Goal: Task Accomplishment & Management: Use online tool/utility

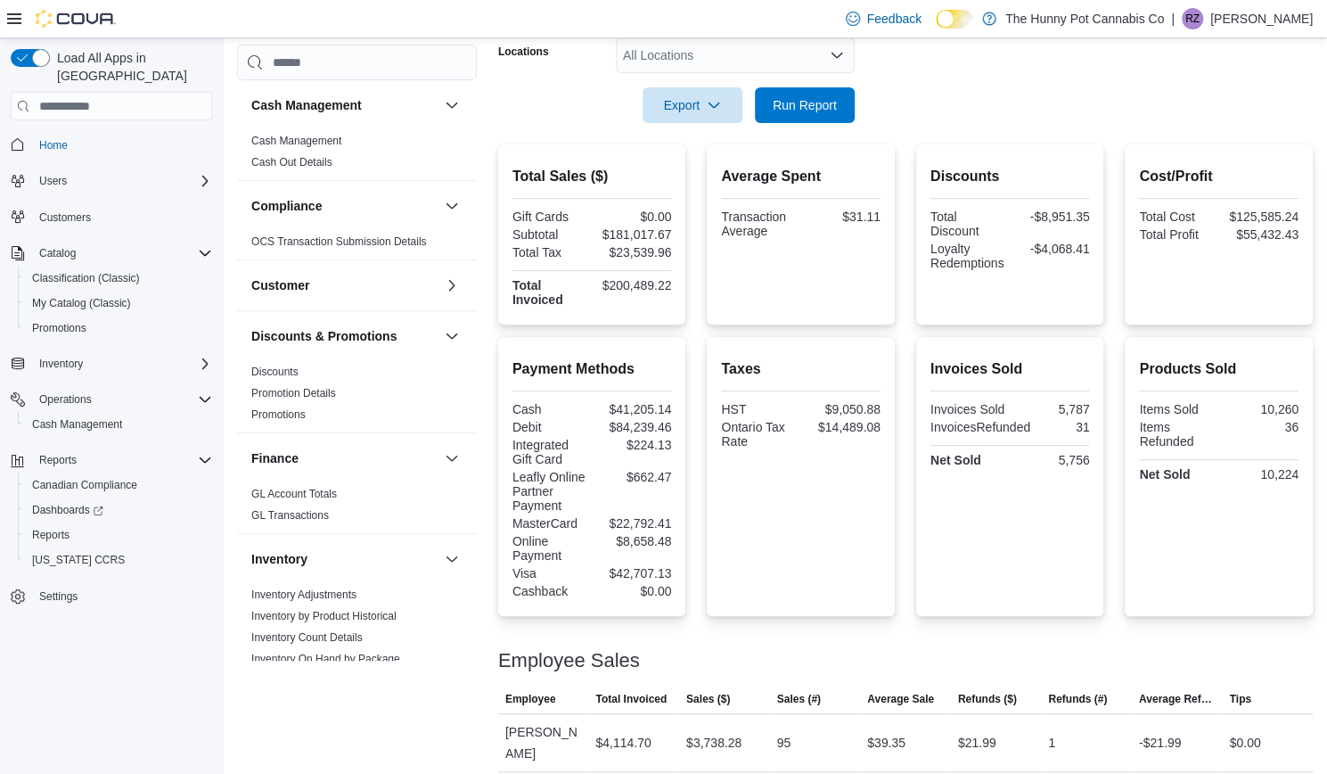
scroll to position [928, 0]
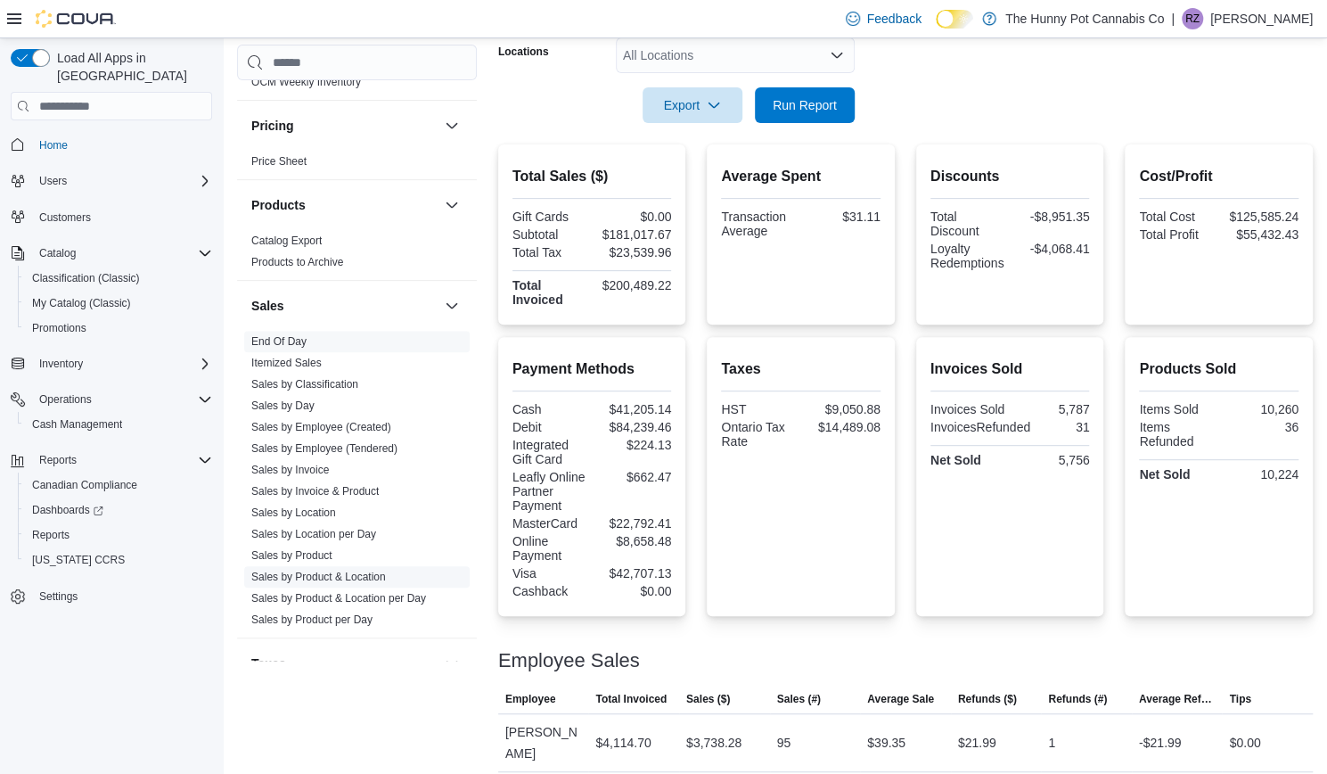
click at [345, 573] on link "Sales by Product & Location" at bounding box center [318, 576] width 135 height 12
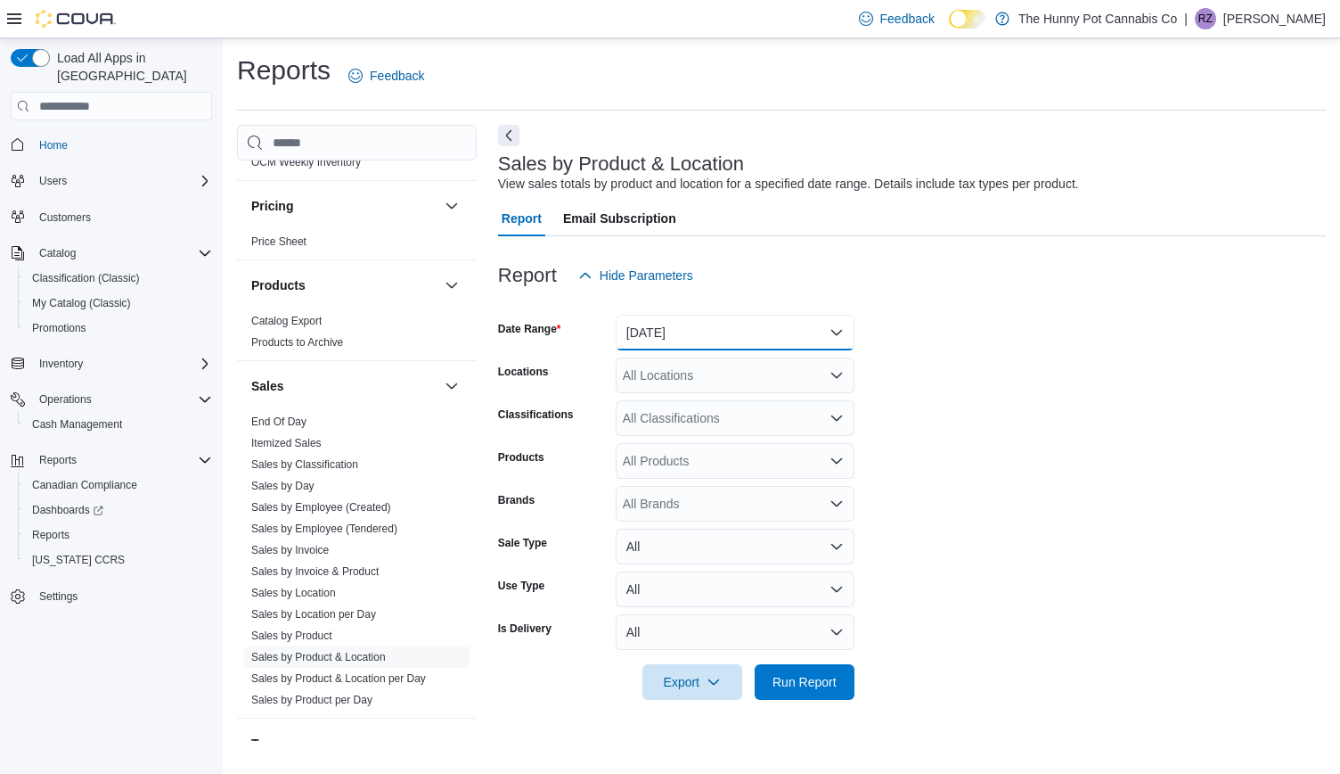
click at [708, 340] on button "[DATE]" at bounding box center [735, 333] width 239 height 36
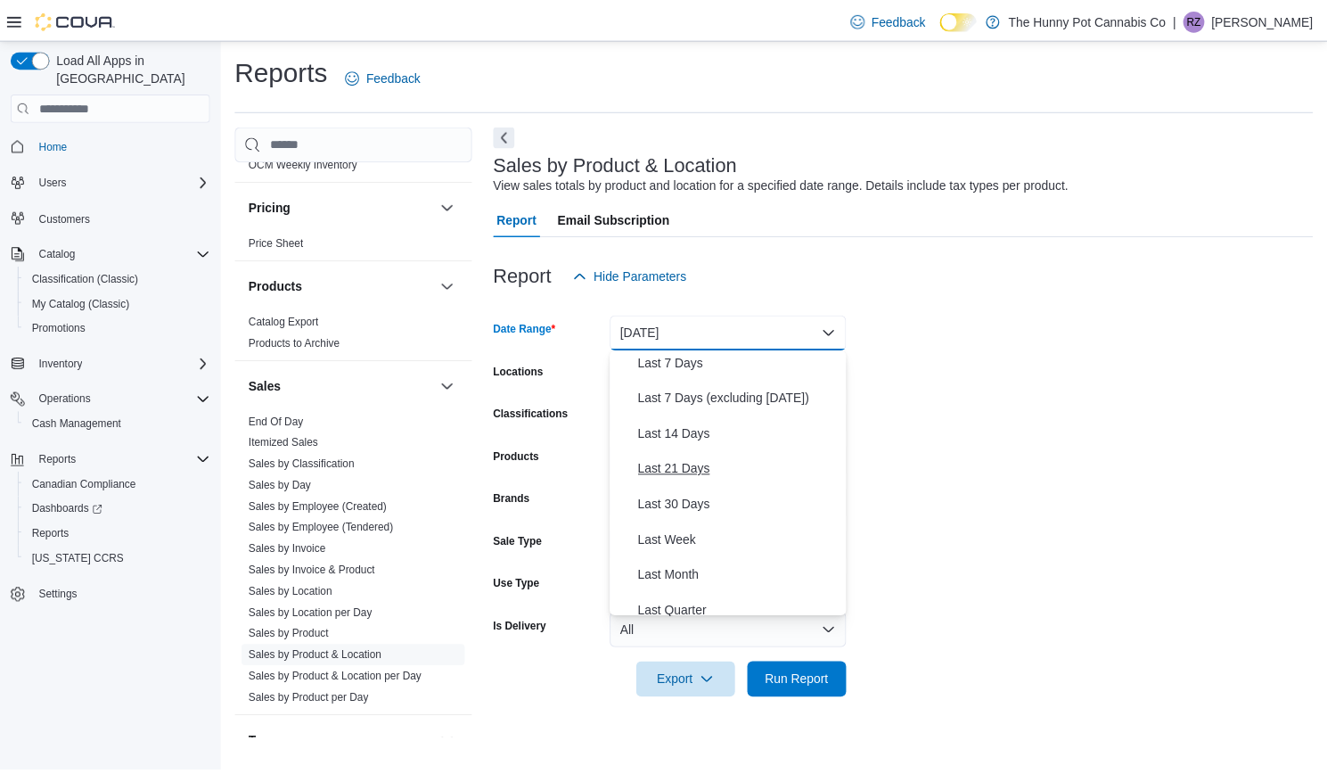
scroll to position [113, 0]
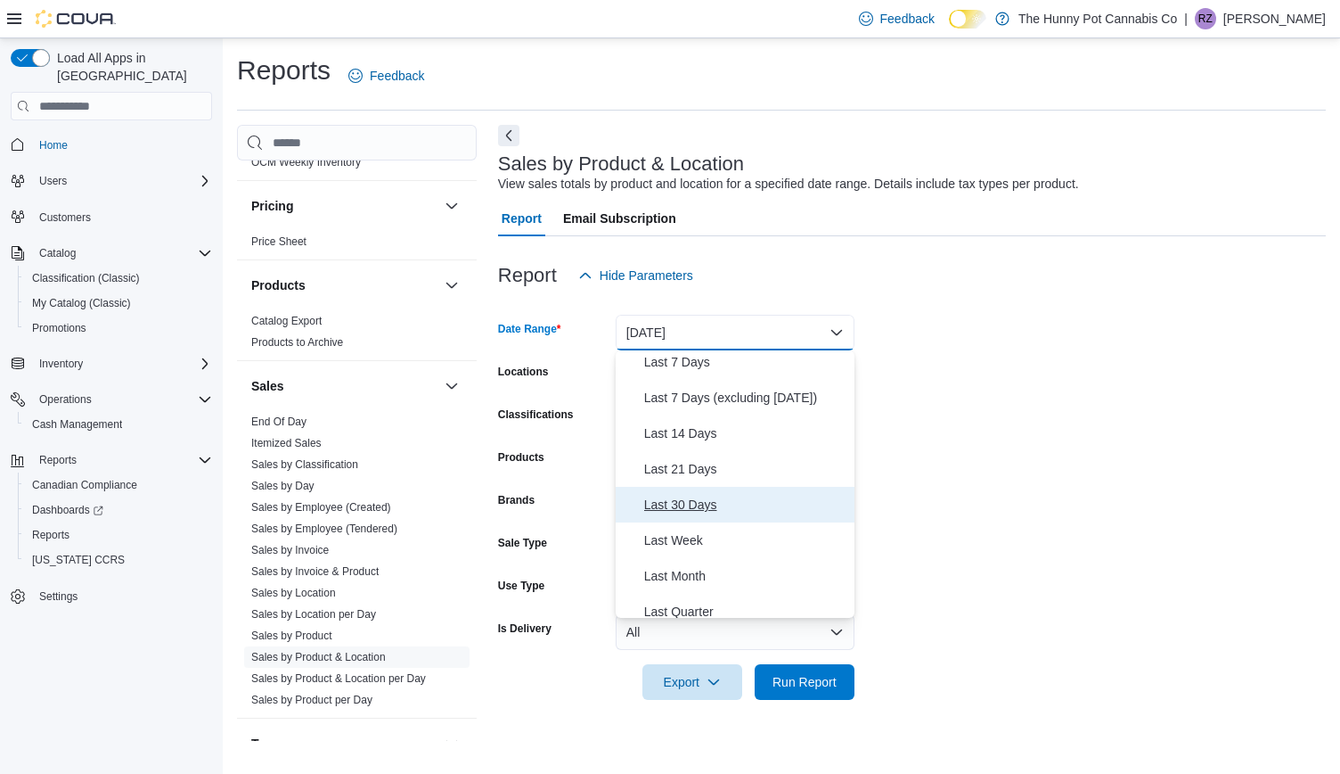
click at [693, 497] on span "Last 30 Days" at bounding box center [745, 504] width 203 height 21
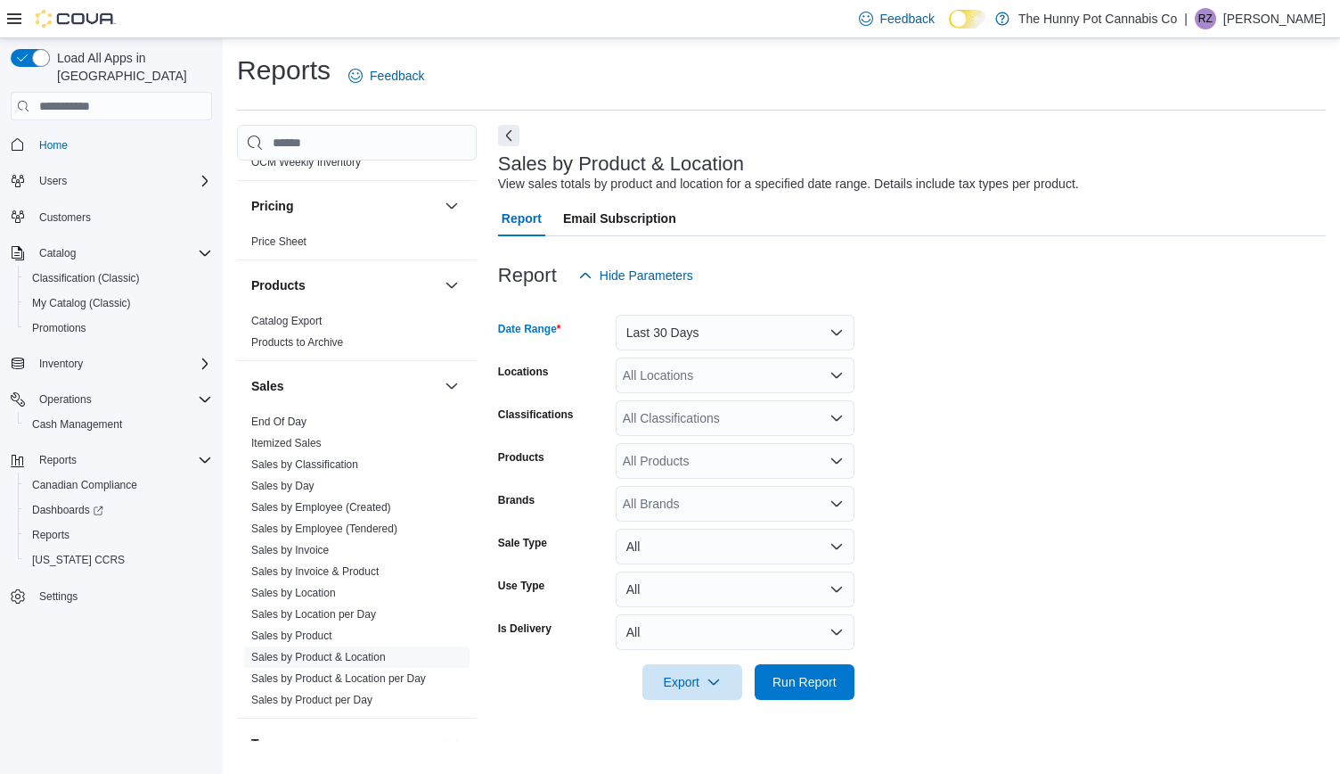
click at [668, 455] on div "All Products" at bounding box center [735, 461] width 239 height 36
paste input "********"
type input "********"
click at [659, 490] on div "BLKMKT - Noir x...Pre-Roll - 1x1g" at bounding box center [735, 491] width 217 height 18
click at [813, 687] on span "Run Report" at bounding box center [805, 681] width 64 height 18
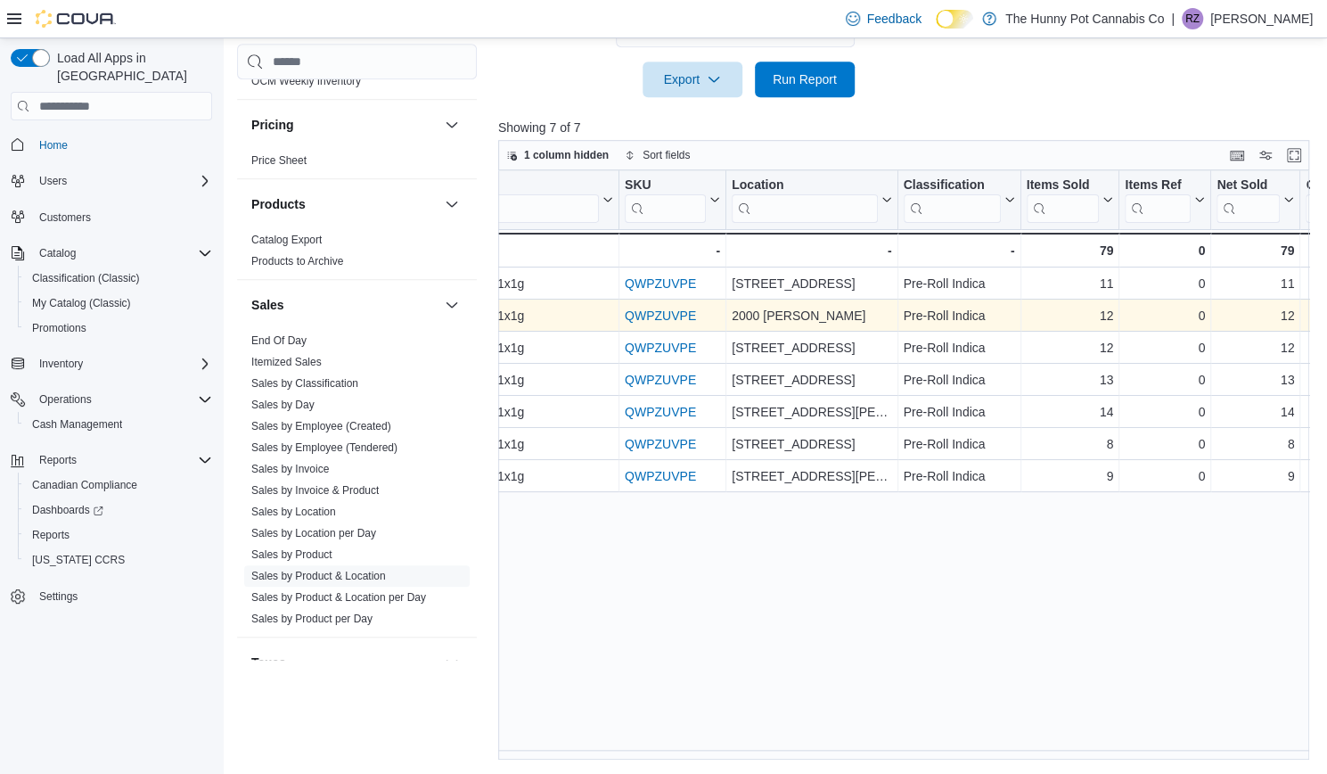
scroll to position [0, 318]
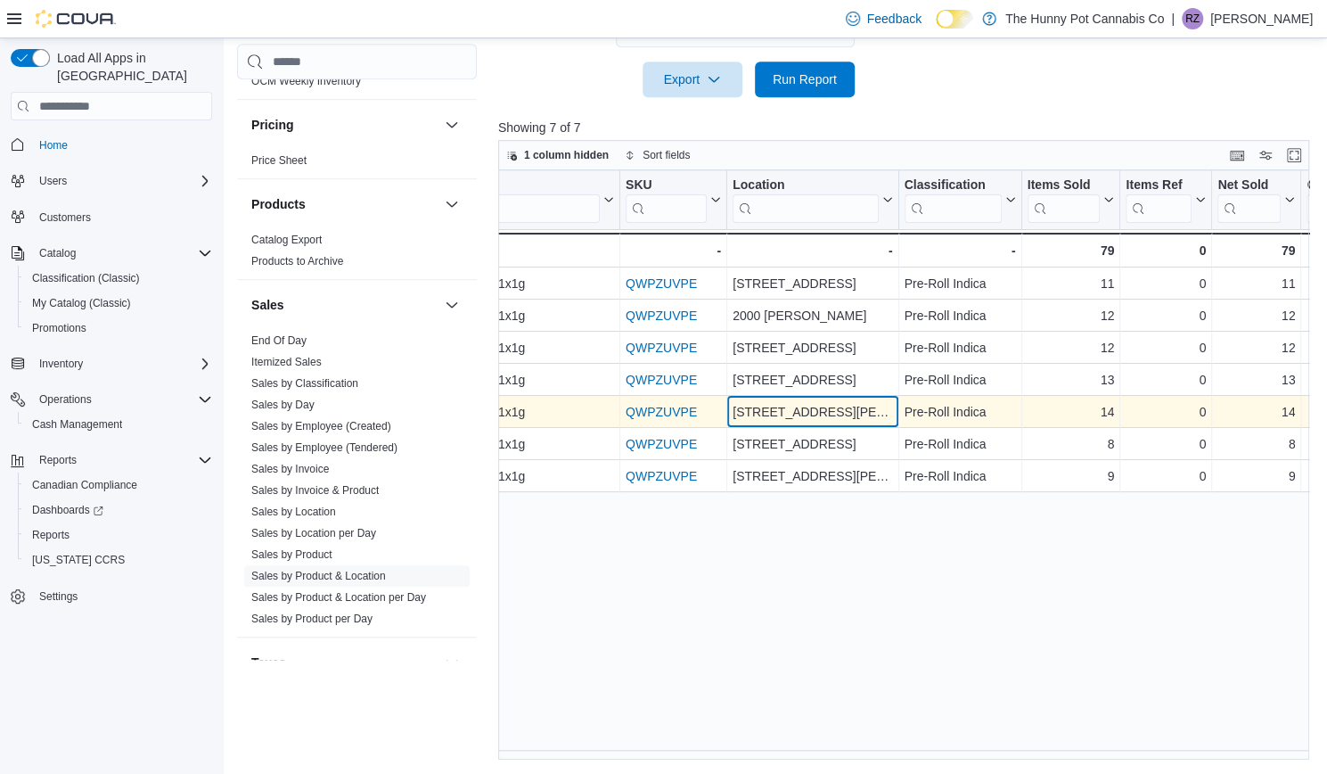
click at [779, 407] on div "[STREET_ADDRESS][PERSON_NAME][PERSON_NAME]" at bounding box center [813, 412] width 160 height 21
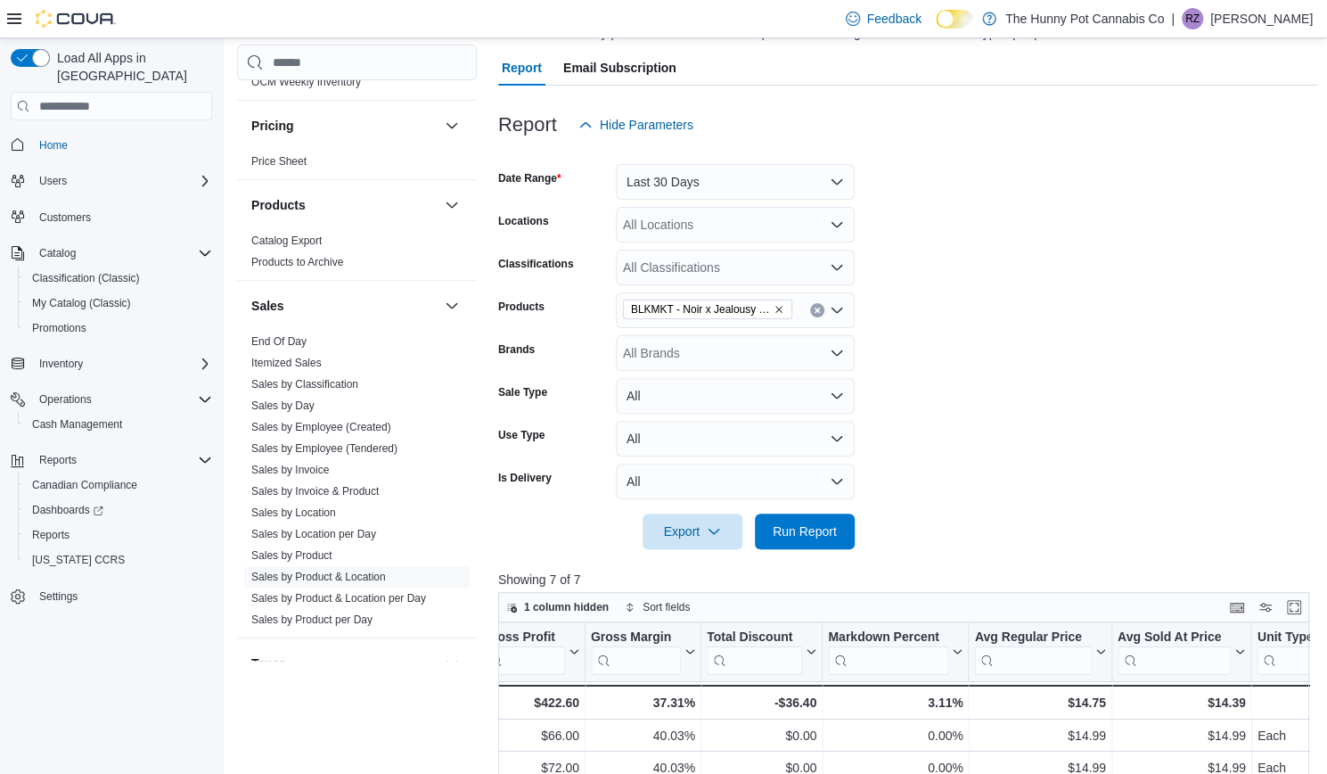
scroll to position [147, 0]
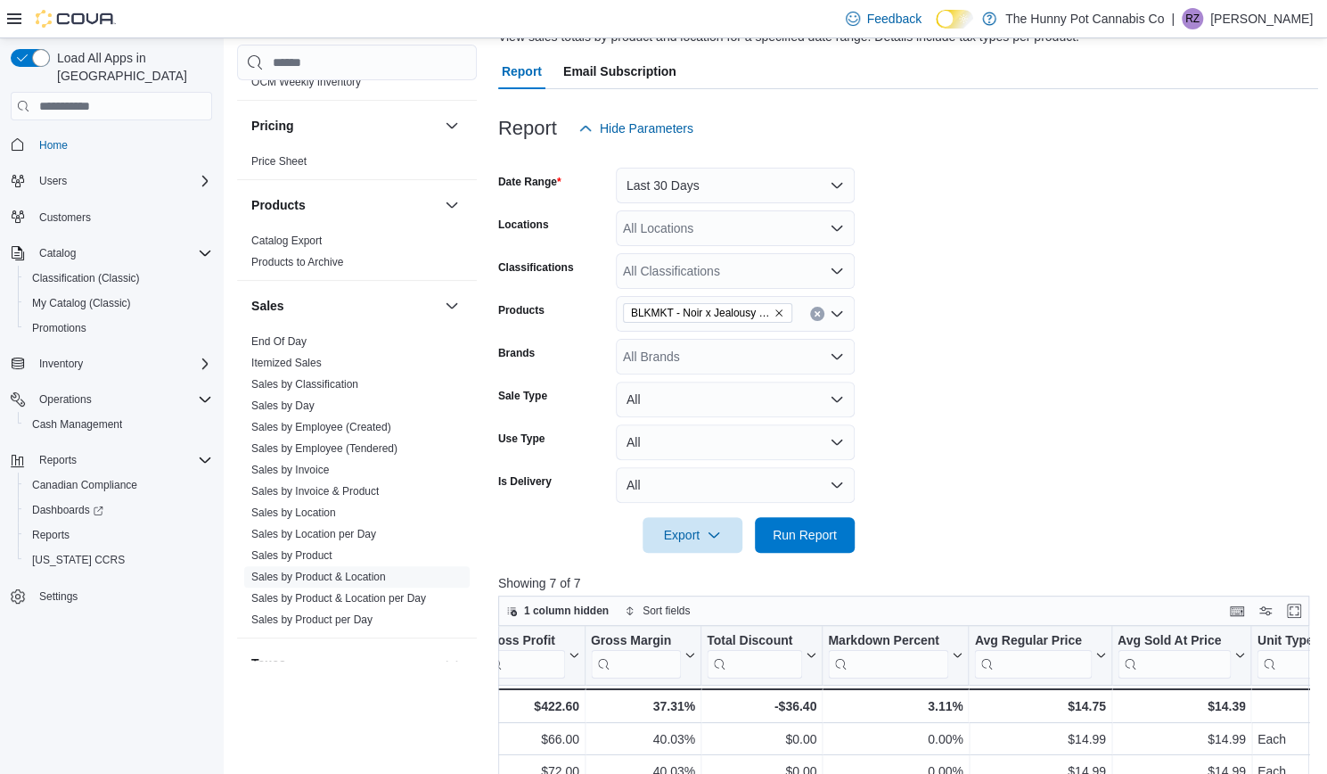
click at [779, 311] on icon "Remove BLKMKT - Noir x Jealousy Cannon Pre-Roll - 1x1g from selection in this g…" at bounding box center [779, 312] width 11 height 11
paste input "********"
type input "********"
click at [670, 332] on button "Versus - Girl Scout Cookies - 28g" at bounding box center [735, 345] width 239 height 26
click at [816, 523] on span "Run Report" at bounding box center [805, 534] width 78 height 36
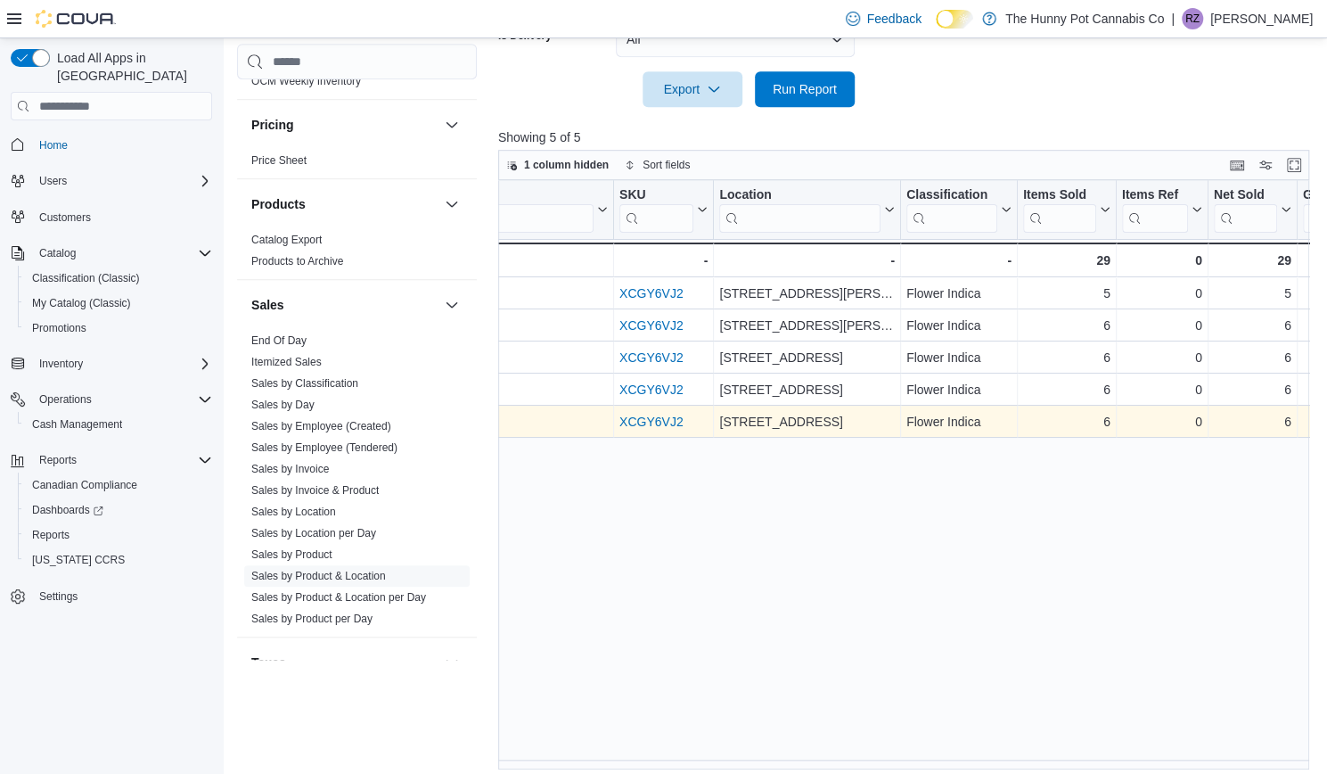
scroll to position [0, 325]
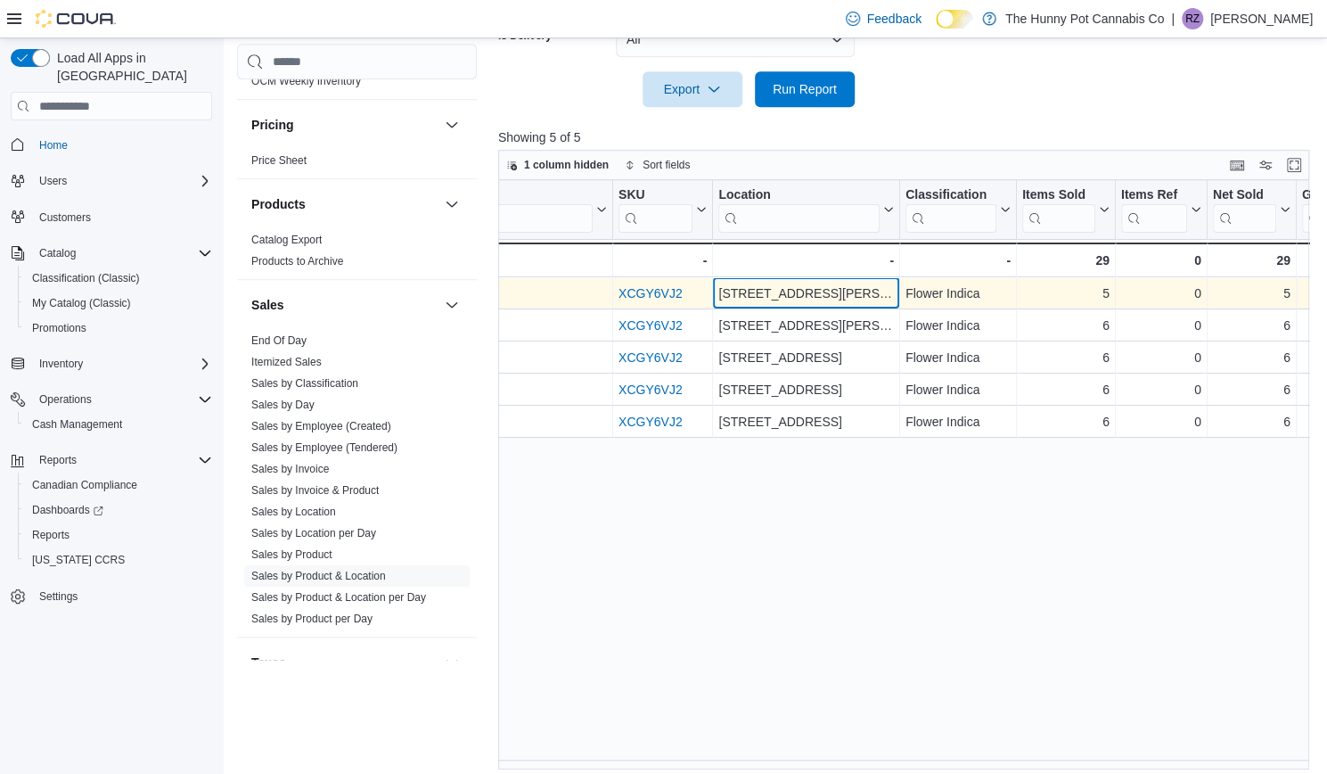
click at [765, 293] on div "[STREET_ADDRESS][PERSON_NAME]" at bounding box center [806, 293] width 176 height 21
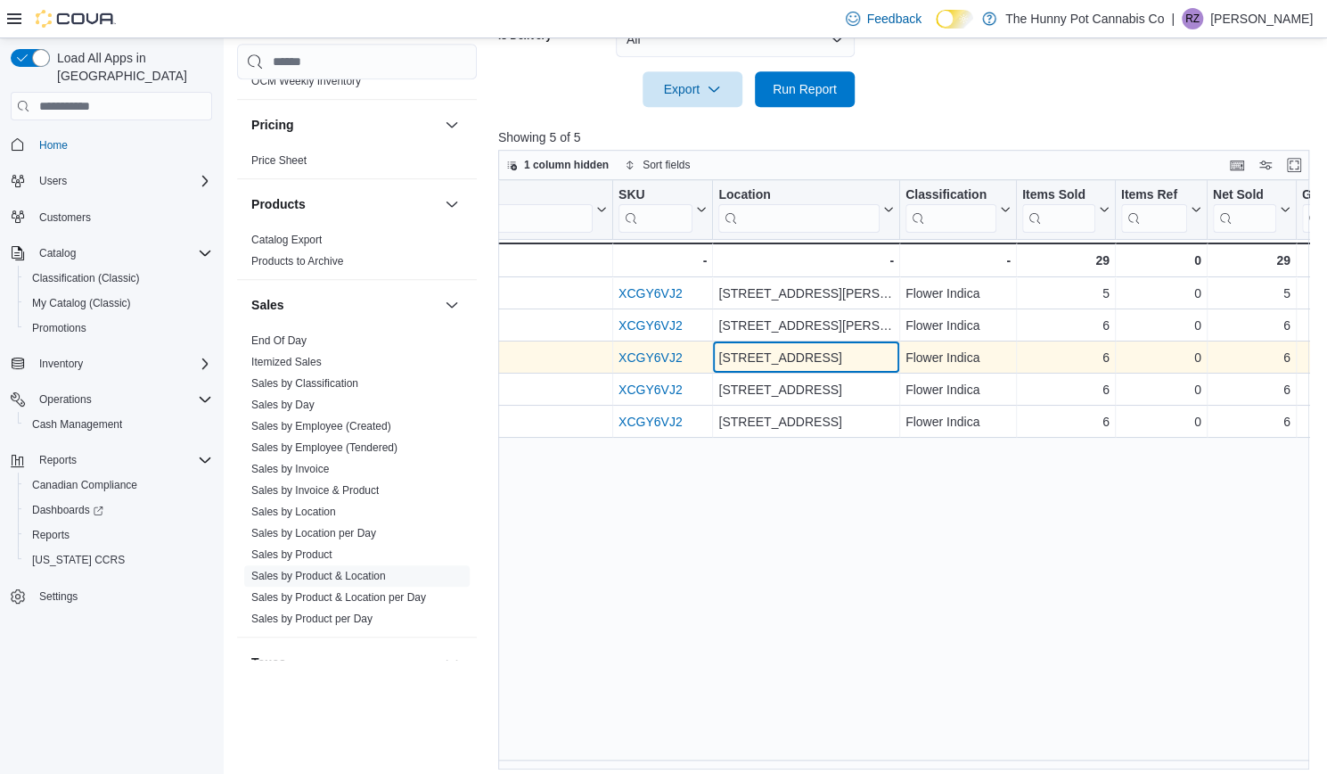
click at [774, 354] on div "[STREET_ADDRESS]" at bounding box center [806, 358] width 176 height 21
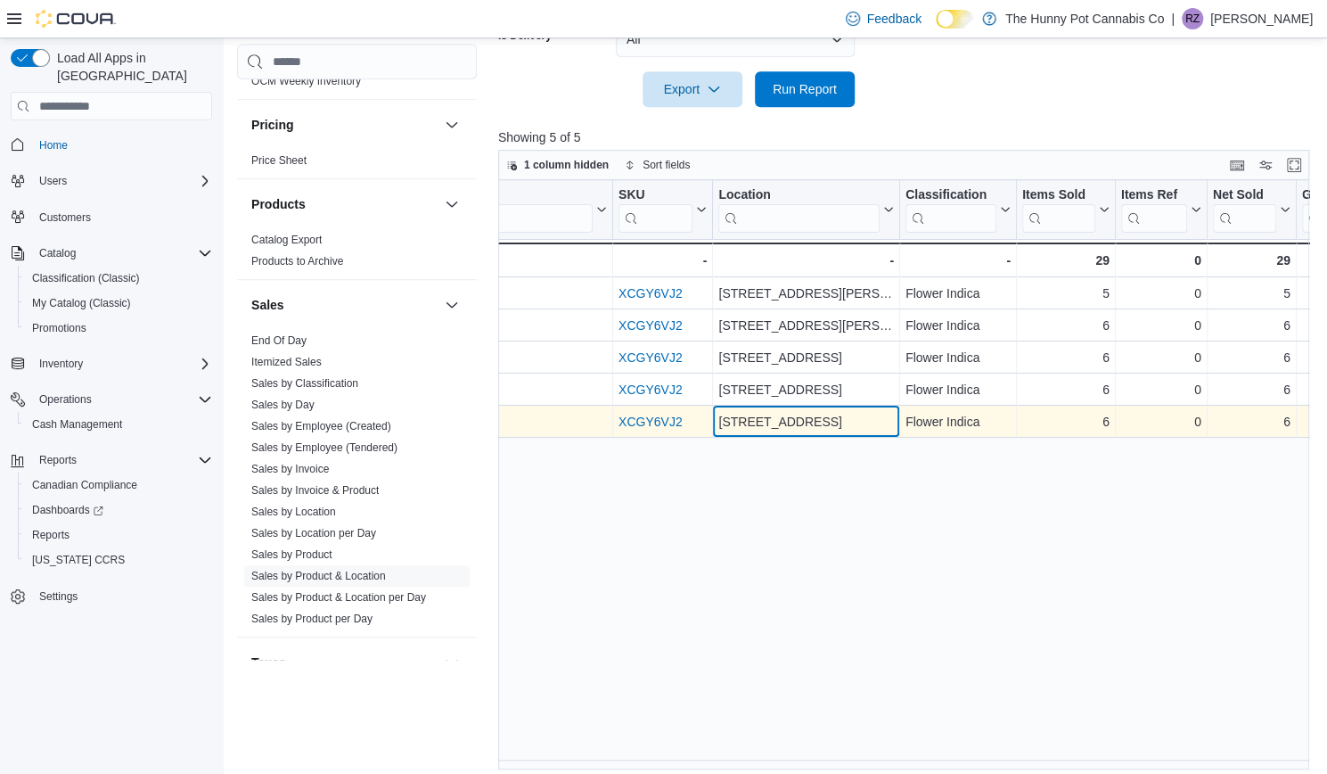
click at [768, 416] on div "[STREET_ADDRESS]" at bounding box center [806, 422] width 176 height 21
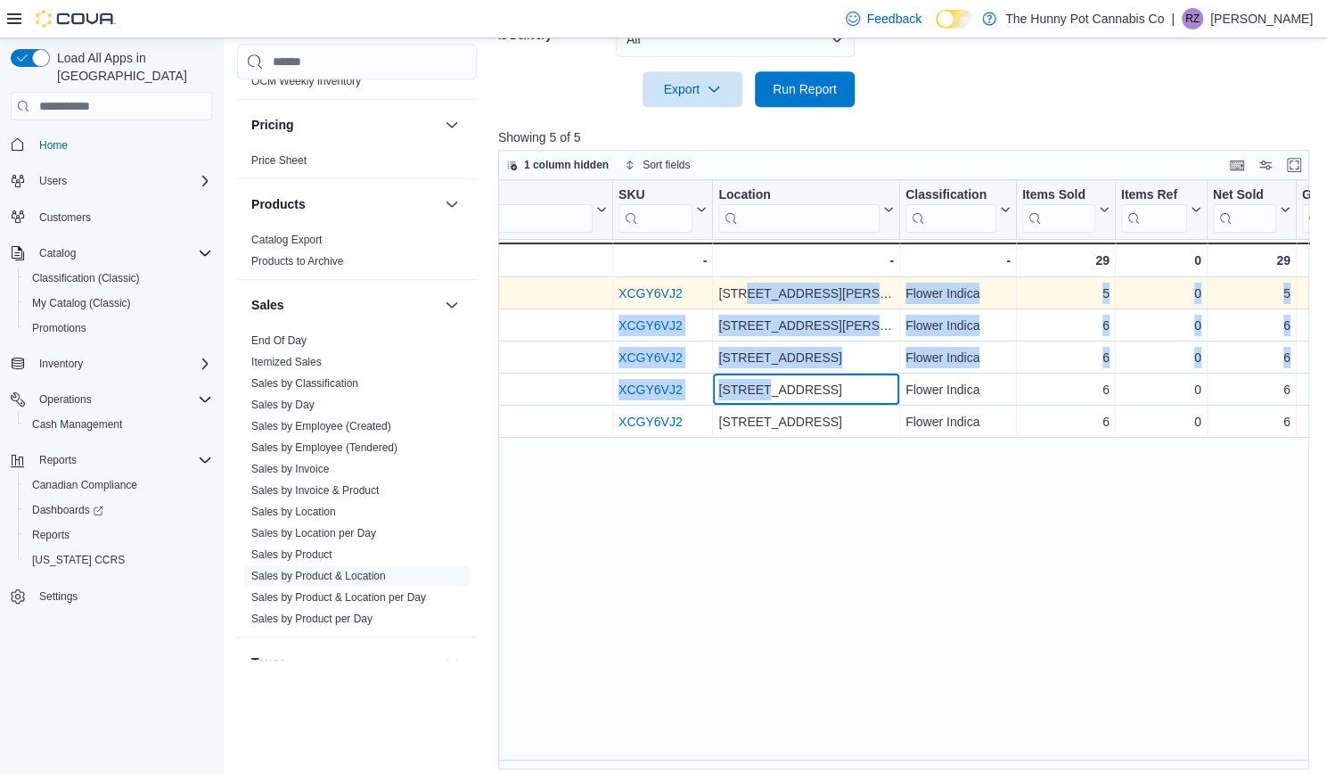
drag, startPoint x: 767, startPoint y: 389, endPoint x: 742, endPoint y: 300, distance: 92.6
click at [742, 300] on div "Product Click to view column header actions SKU Click to view column header act…" at bounding box center [1247, 309] width 2148 height 258
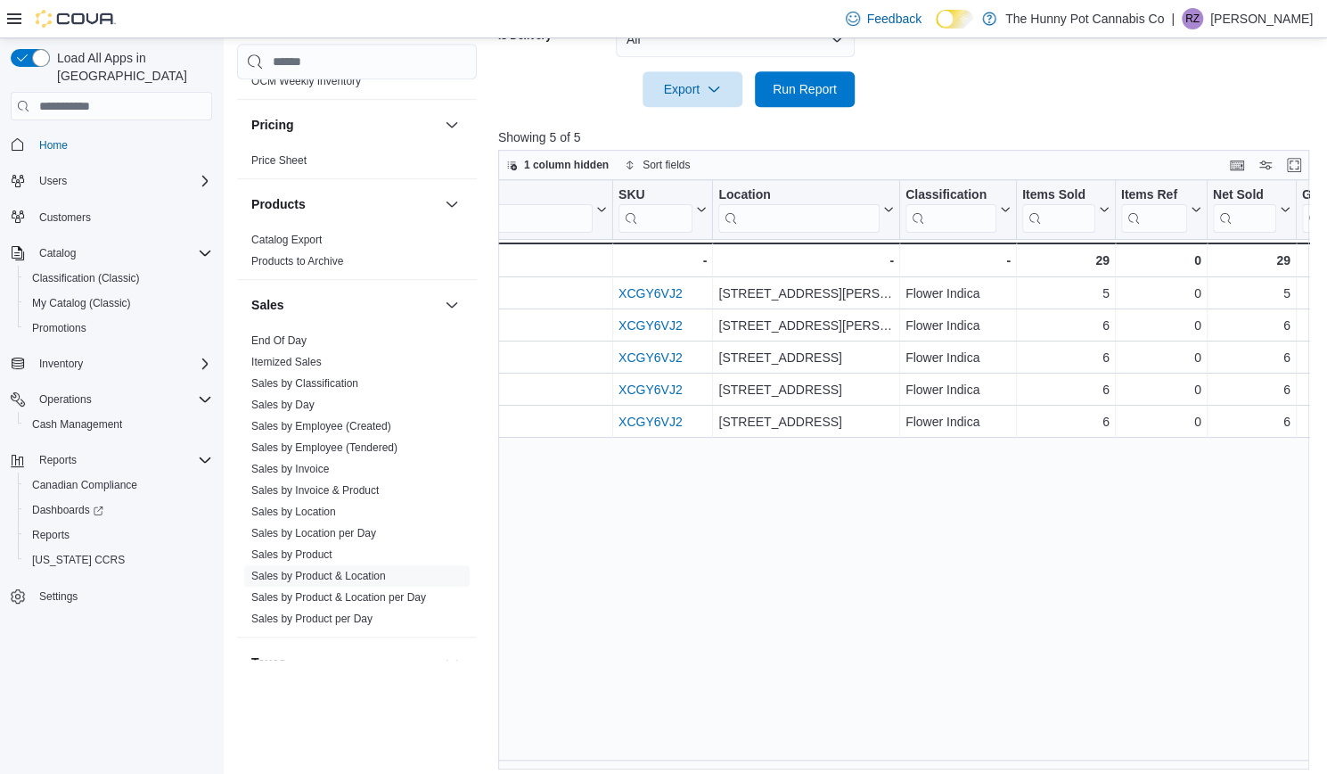
click at [783, 448] on div "Product Click to view column header actions SKU Click to view column header act…" at bounding box center [908, 474] width 820 height 589
